Goal: Information Seeking & Learning: Understand process/instructions

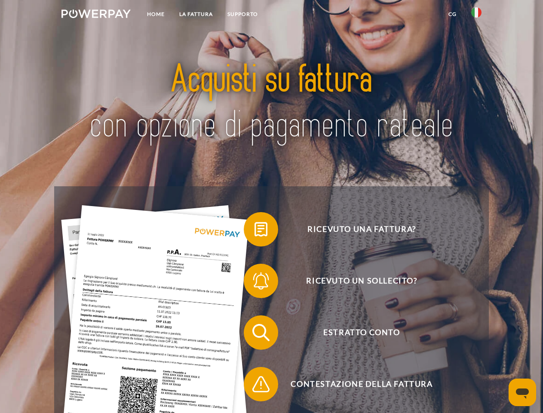
click at [96, 15] on img at bounding box center [95, 13] width 69 height 9
click at [476, 15] on img at bounding box center [476, 12] width 10 height 10
click at [452, 14] on link "CG" at bounding box center [452, 13] width 23 height 15
click at [254, 231] on span at bounding box center [247, 229] width 43 height 43
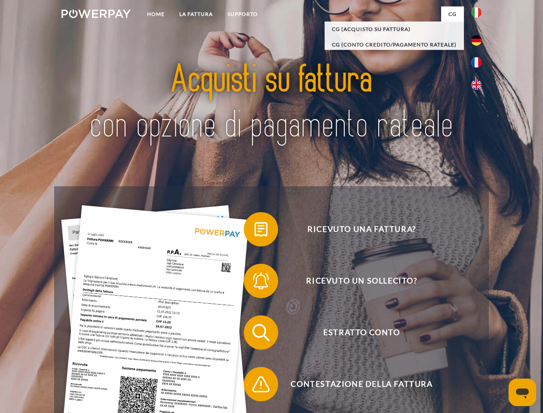
click at [254, 282] on span at bounding box center [247, 280] width 43 height 43
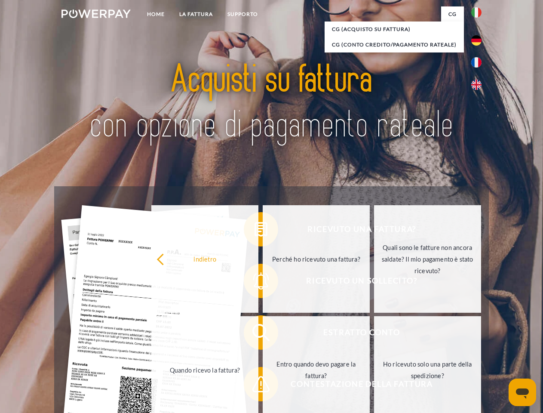
click at [263, 334] on link "Entro quando devo pagare la fattura?" at bounding box center [316, 369] width 107 height 107
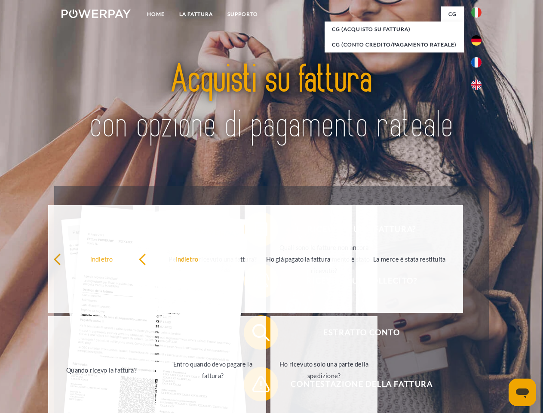
click at [254, 385] on span at bounding box center [247, 383] width 43 height 43
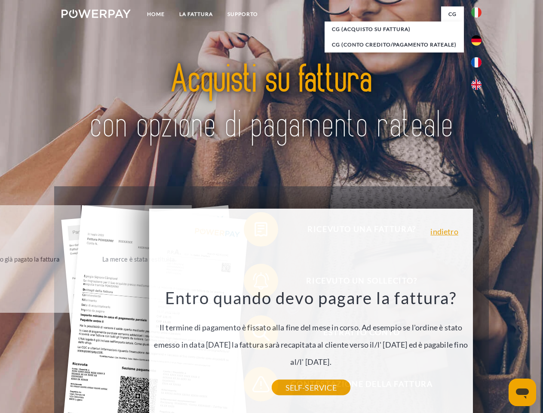
click at [522, 392] on icon "Apri finestra di messaggistica" at bounding box center [522, 393] width 13 height 10
